Goal: Task Accomplishment & Management: Manage account settings

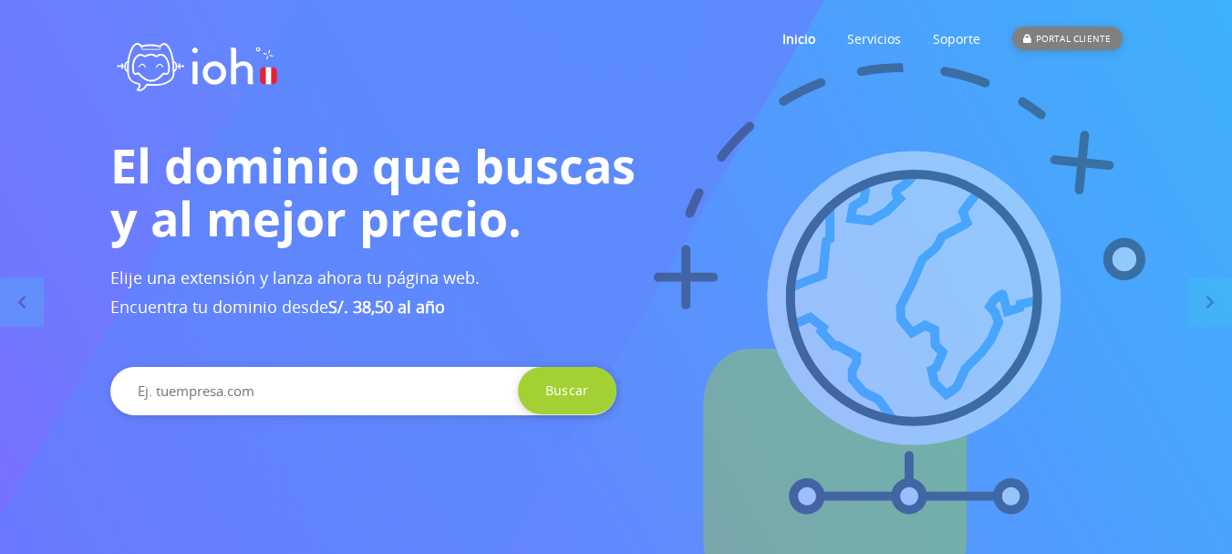
click at [1073, 44] on div "PORTAL CLIENTE" at bounding box center [1066, 38] width 109 height 24
click at [1048, 36] on div "PORTAL CLIENTE" at bounding box center [1066, 38] width 109 height 24
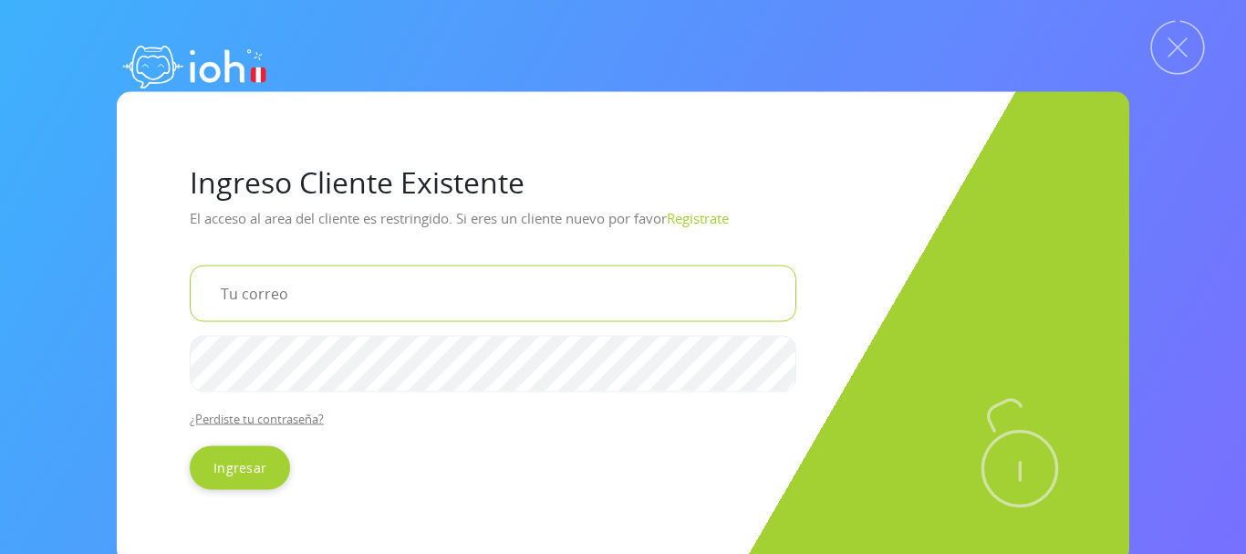
click at [336, 297] on input "email" at bounding box center [493, 292] width 606 height 57
type input "[EMAIL_ADDRESS][DOMAIN_NAME]"
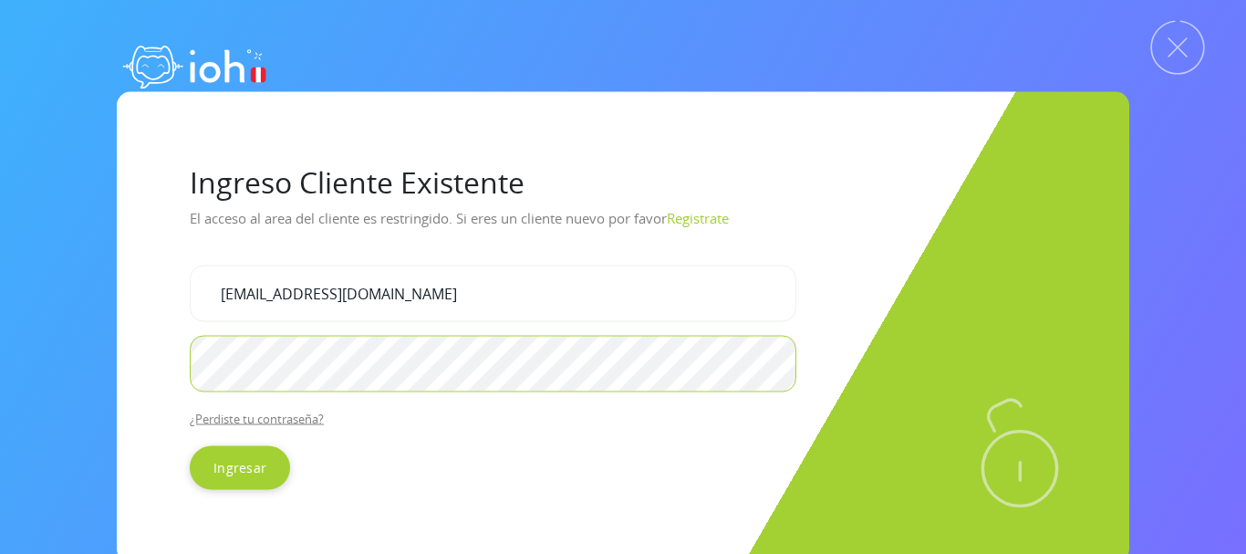
click at [190, 445] on input "Ingresar" at bounding box center [240, 467] width 100 height 44
